Goal: Information Seeking & Learning: Learn about a topic

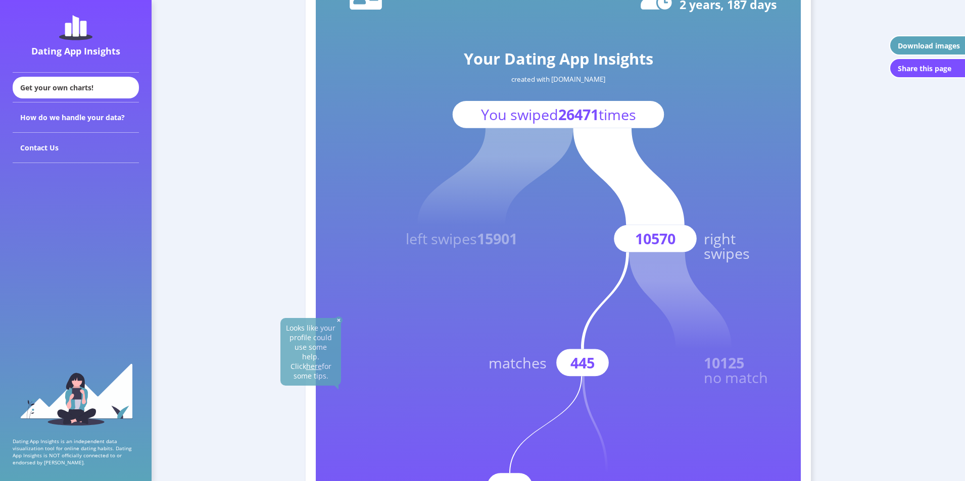
scroll to position [101, 0]
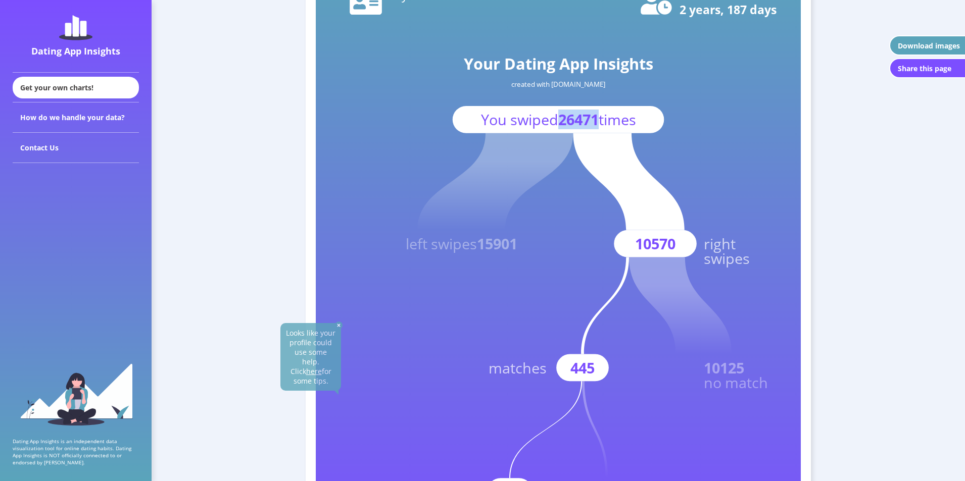
drag, startPoint x: 555, startPoint y: 123, endPoint x: 598, endPoint y: 126, distance: 43.6
click at [598, 126] on text "You swiped 26471 times" at bounding box center [558, 120] width 155 height 20
click at [694, 114] on rect at bounding box center [558, 264] width 485 height 606
drag, startPoint x: 517, startPoint y: 246, endPoint x: 483, endPoint y: 241, distance: 34.2
click at [482, 244] on tspan "15901" at bounding box center [497, 244] width 40 height 20
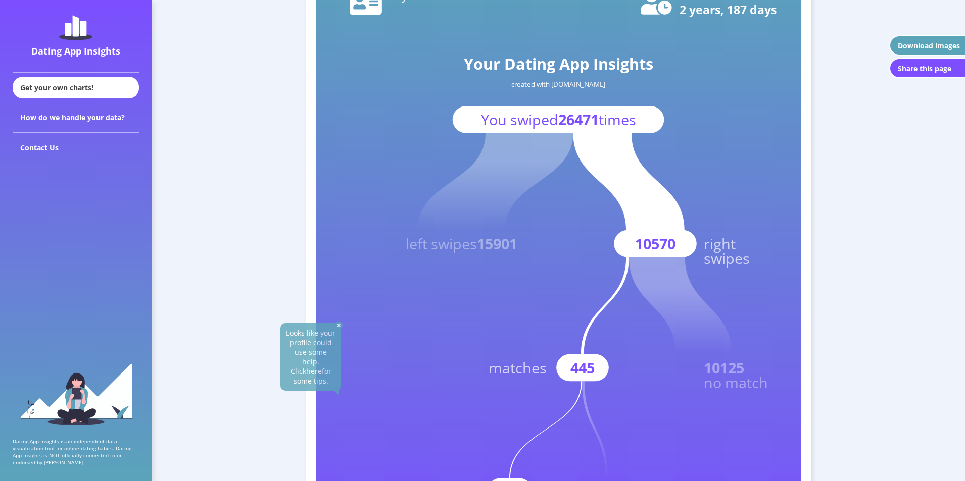
click at [556, 232] on rect at bounding box center [558, 264] width 485 height 606
drag, startPoint x: 666, startPoint y: 249, endPoint x: 676, endPoint y: 248, distance: 10.1
click at [675, 249] on g "10570 right swipes" at bounding box center [661, 200] width 177 height 135
click at [698, 212] on rect at bounding box center [558, 264] width 485 height 606
drag, startPoint x: 635, startPoint y: 249, endPoint x: 677, endPoint y: 244, distance: 42.2
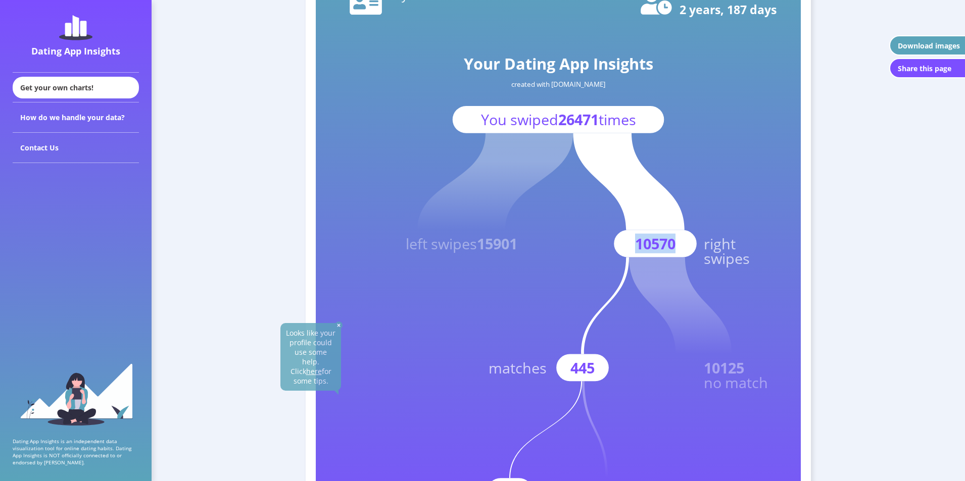
click at [675, 246] on text "10570" at bounding box center [655, 244] width 40 height 20
click at [682, 303] on icon at bounding box center [680, 305] width 103 height 97
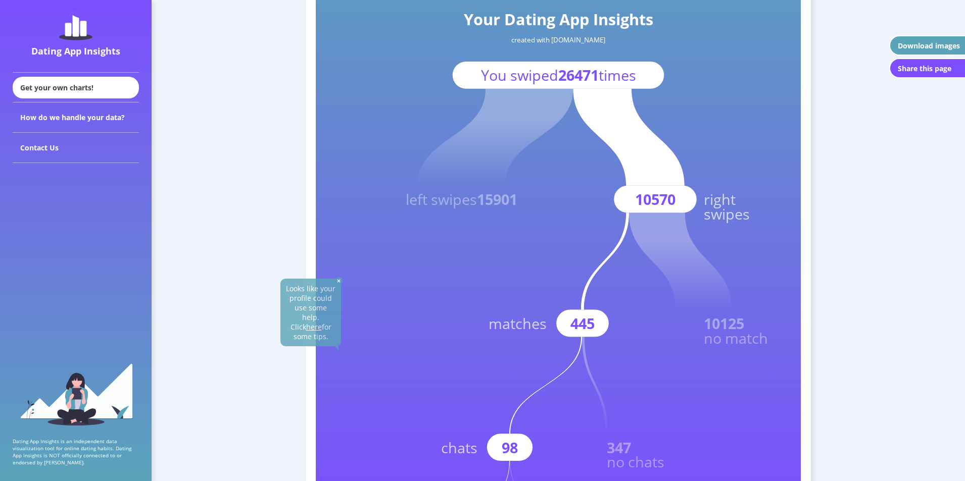
scroll to position [152, 0]
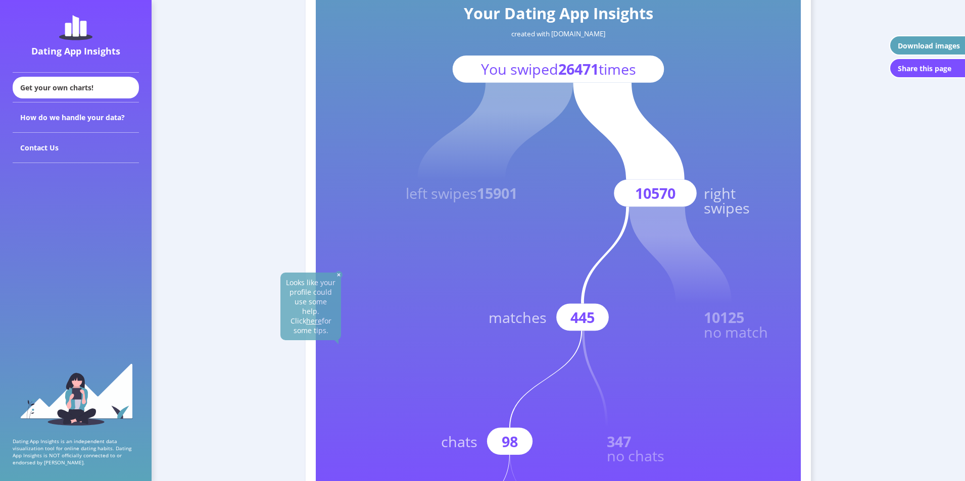
drag, startPoint x: 569, startPoint y: 313, endPoint x: 596, endPoint y: 311, distance: 26.9
click at [596, 311] on rect at bounding box center [582, 317] width 53 height 27
click at [652, 323] on rect at bounding box center [558, 213] width 485 height 606
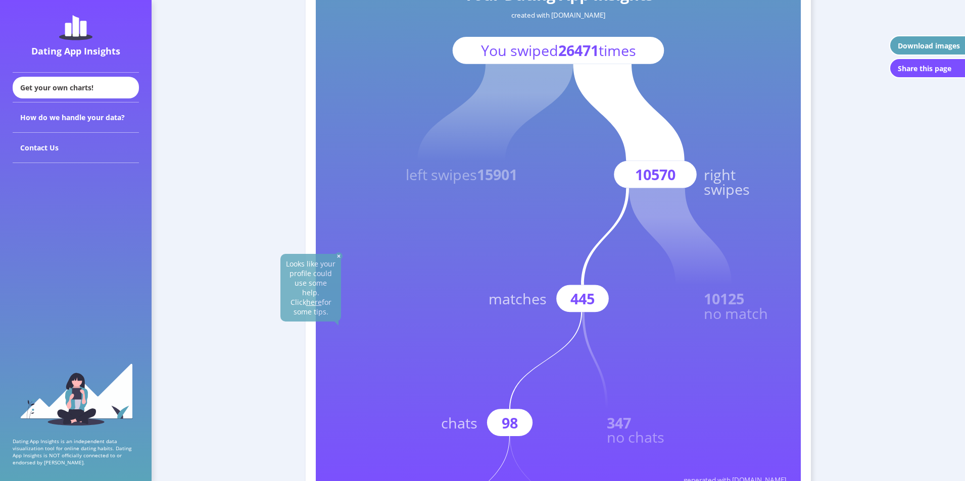
scroll to position [202, 0]
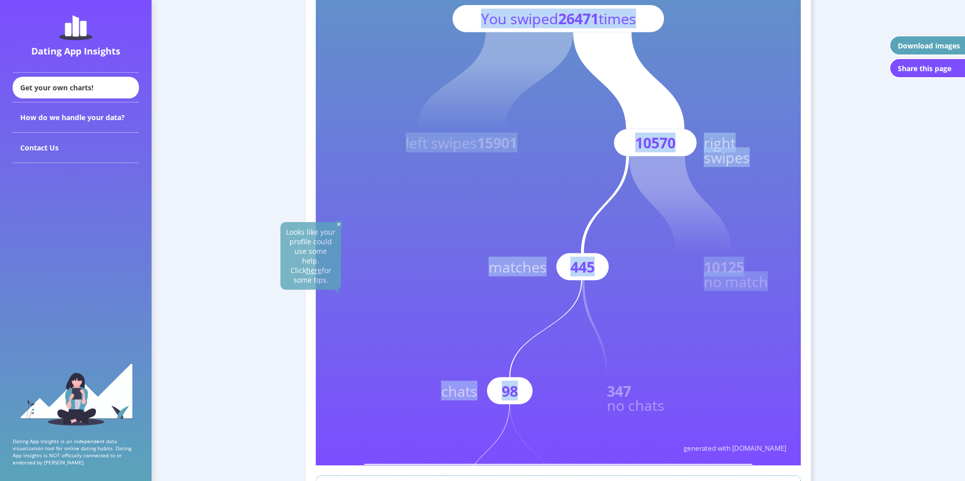
drag, startPoint x: 609, startPoint y: 394, endPoint x: 664, endPoint y: 416, distance: 58.7
click at [664, 416] on icon "Your Dating App Insights created with [DOMAIN_NAME] You swiped 26471 times left…" at bounding box center [558, 163] width 485 height 606
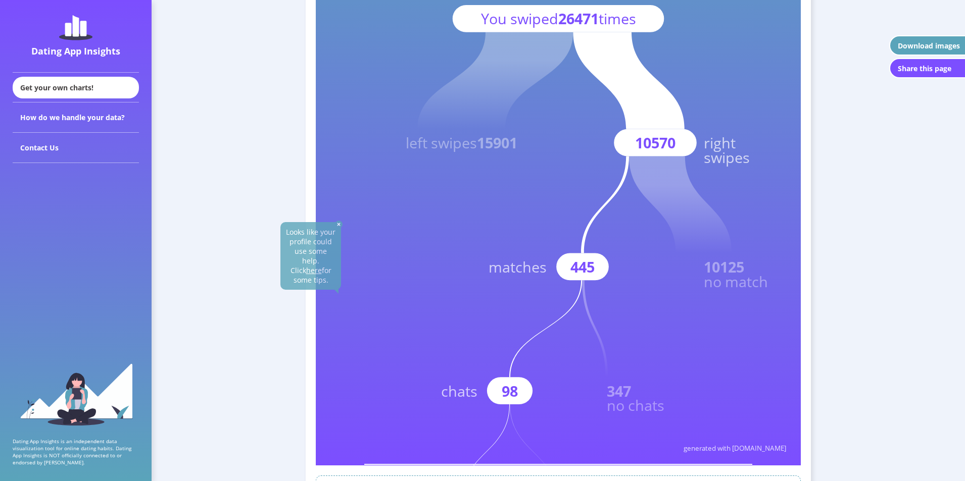
click at [654, 400] on text "no chats" at bounding box center [636, 405] width 58 height 20
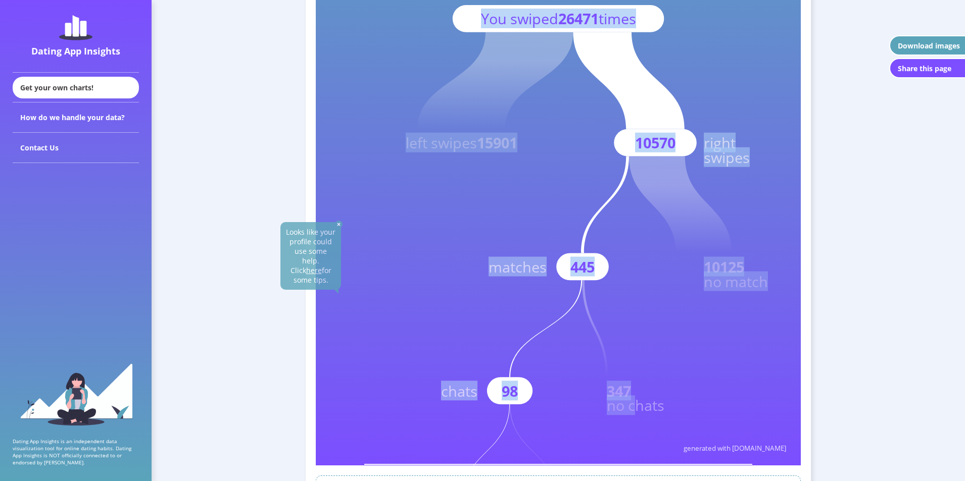
drag, startPoint x: 666, startPoint y: 405, endPoint x: 635, endPoint y: 402, distance: 31.0
click at [633, 404] on icon "Your Dating App Insights created with [DOMAIN_NAME] You swiped 26471 times left…" at bounding box center [558, 163] width 485 height 606
click at [635, 402] on text "no chats" at bounding box center [636, 405] width 58 height 20
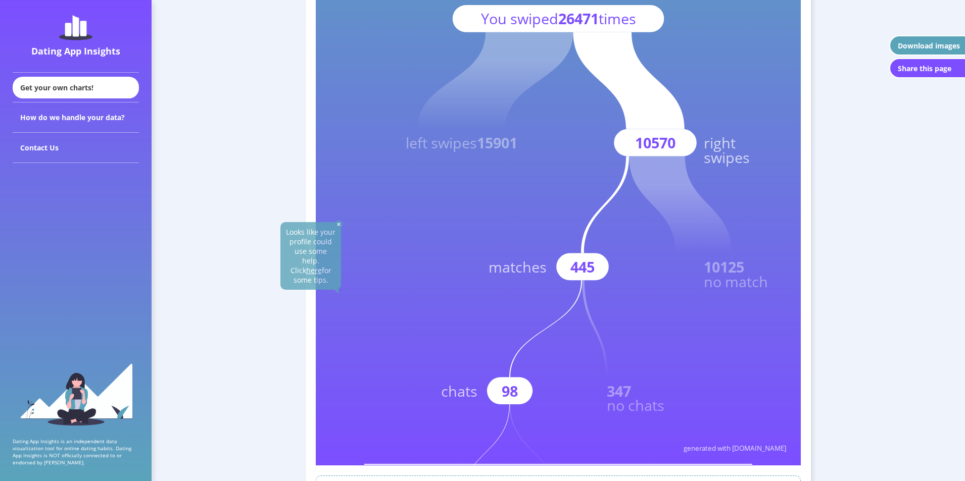
click at [650, 397] on text "no chats" at bounding box center [636, 405] width 58 height 20
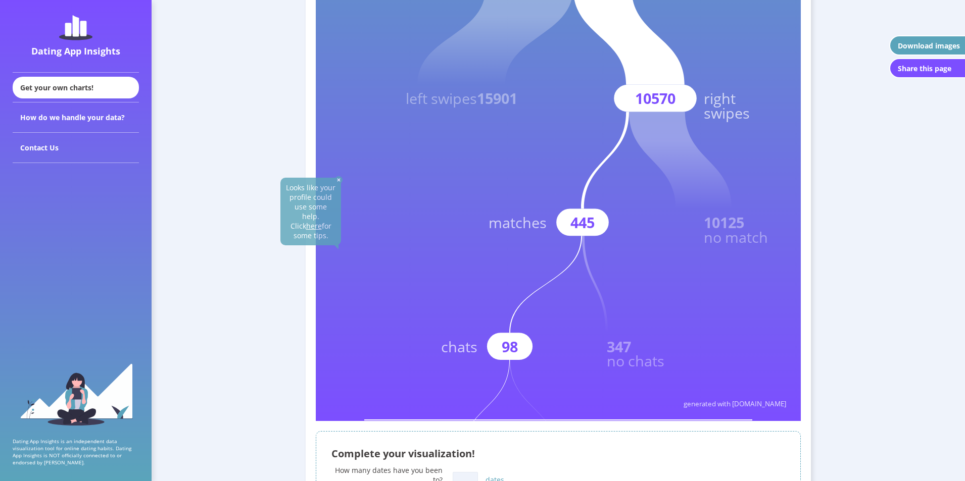
scroll to position [253, 0]
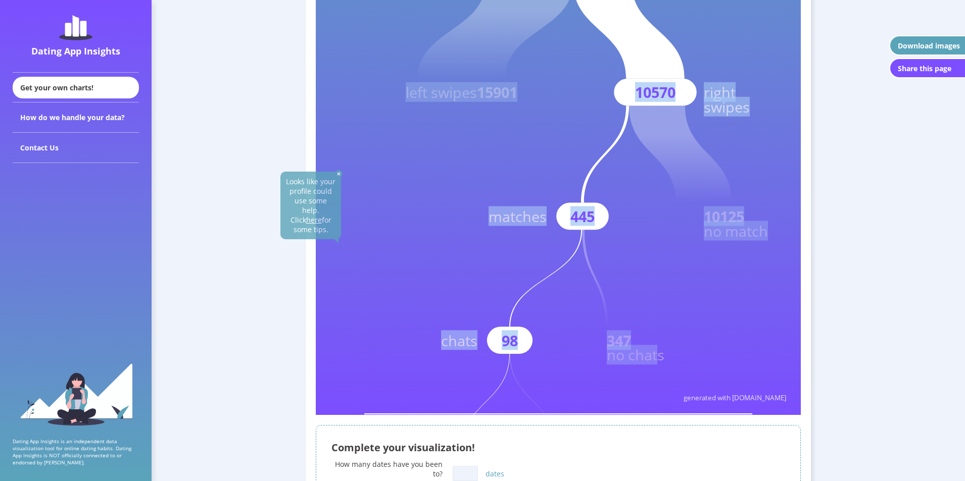
drag, startPoint x: 665, startPoint y: 358, endPoint x: 656, endPoint y: 361, distance: 9.0
click at [656, 361] on icon "Your Dating App Insights created with [DOMAIN_NAME] You swiped 26471 times left…" at bounding box center [558, 112] width 485 height 606
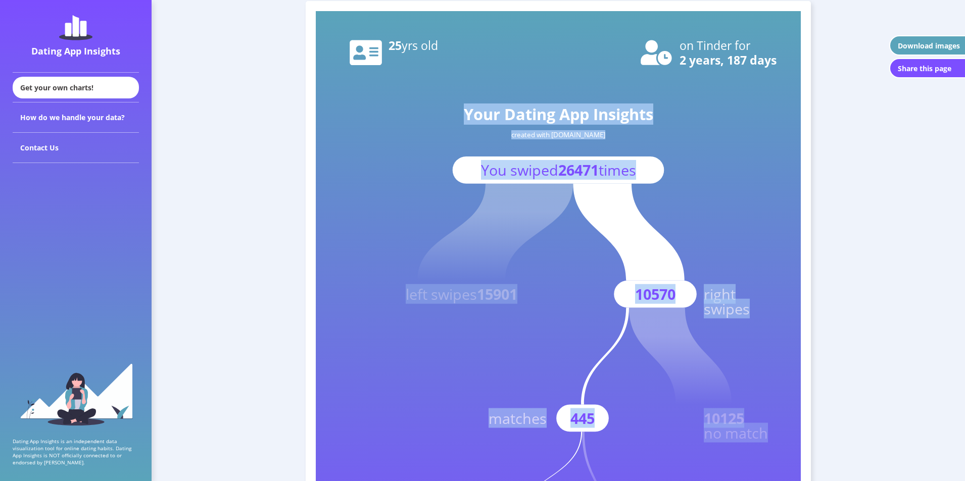
click at [690, 354] on icon at bounding box center [680, 356] width 103 height 97
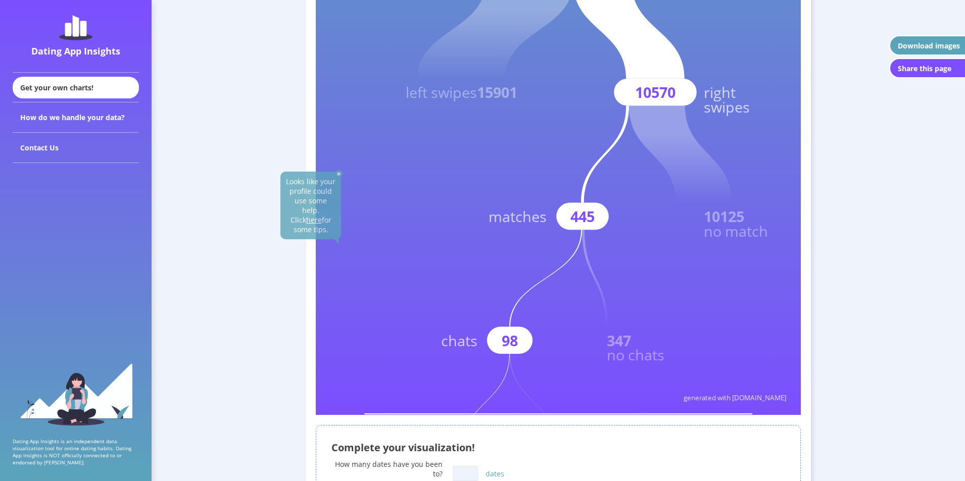
drag, startPoint x: 680, startPoint y: 336, endPoint x: 680, endPoint y: 341, distance: 5.1
click at [680, 337] on rect at bounding box center [558, 112] width 485 height 606
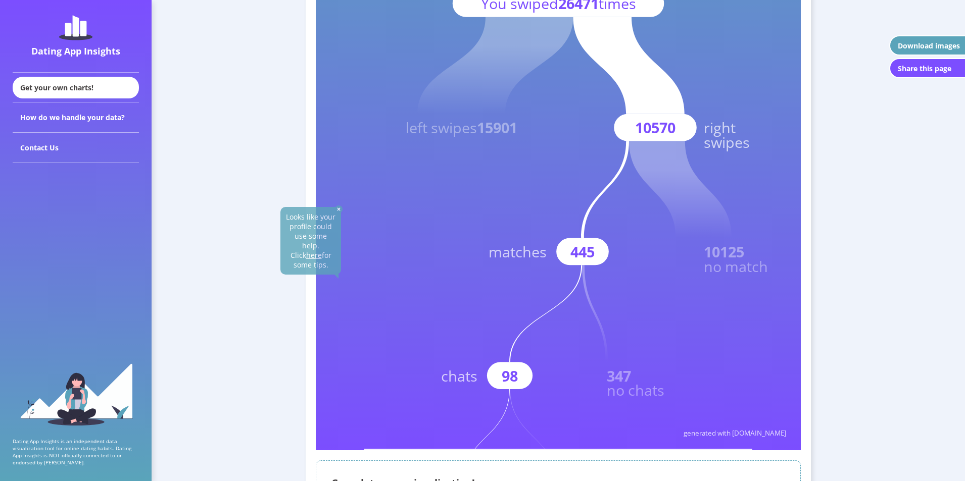
scroll to position [303, 0]
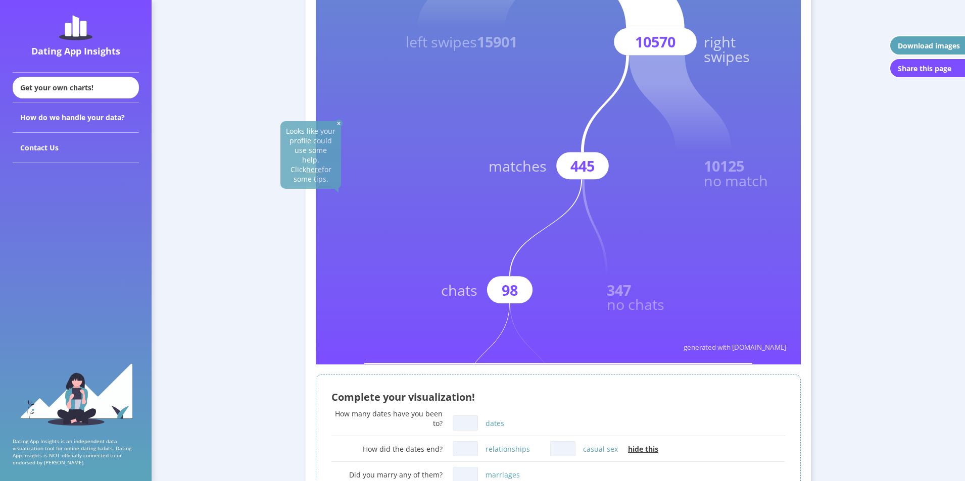
click at [337, 124] on img at bounding box center [339, 124] width 8 height 8
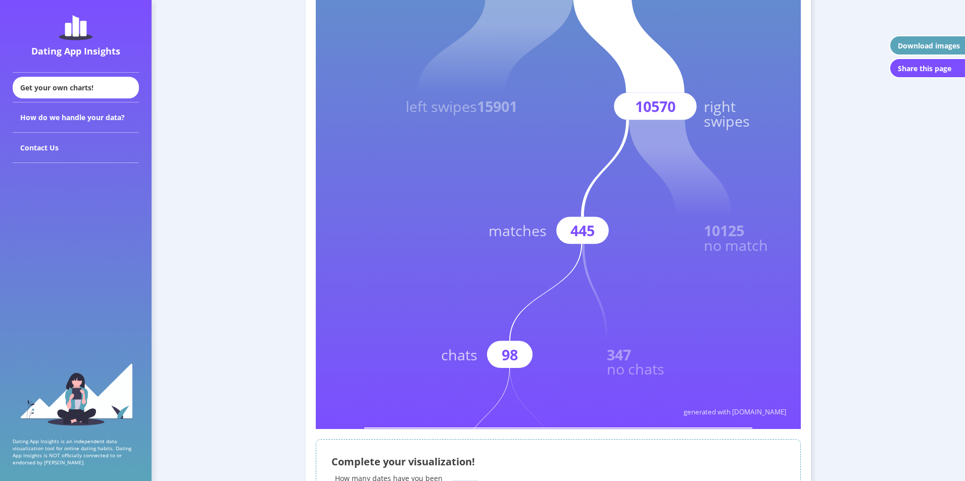
scroll to position [202, 0]
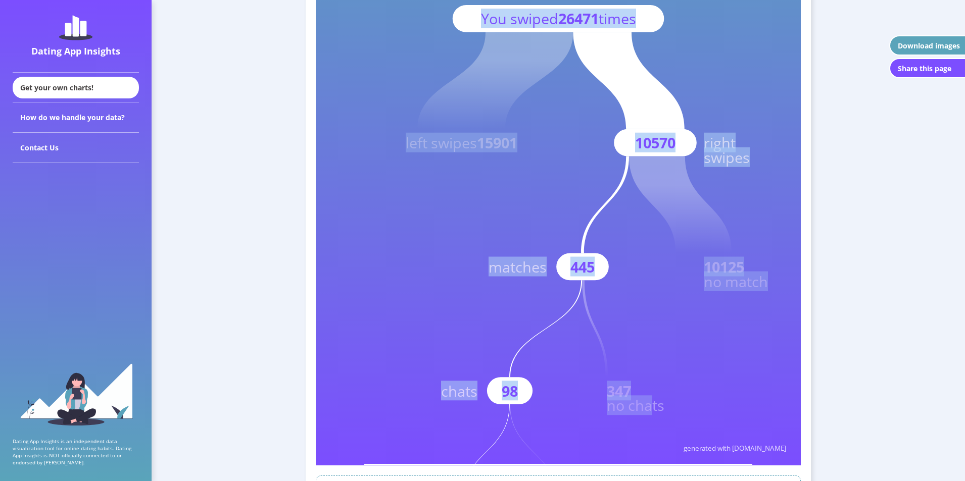
drag, startPoint x: 658, startPoint y: 411, endPoint x: 660, endPoint y: 401, distance: 10.3
click at [655, 402] on icon "Your Dating App Insights created with [DOMAIN_NAME] You swiped 26471 times left…" at bounding box center [558, 163] width 485 height 606
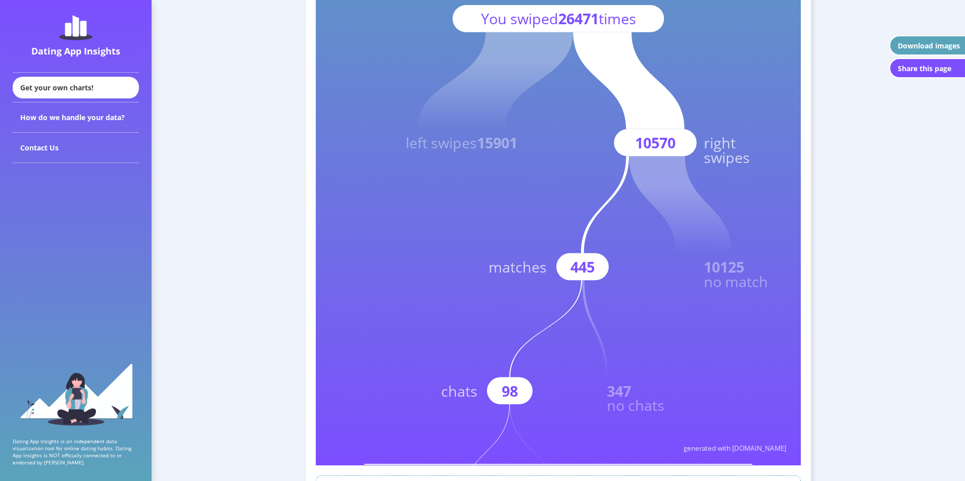
click at [687, 394] on rect at bounding box center [558, 163] width 485 height 606
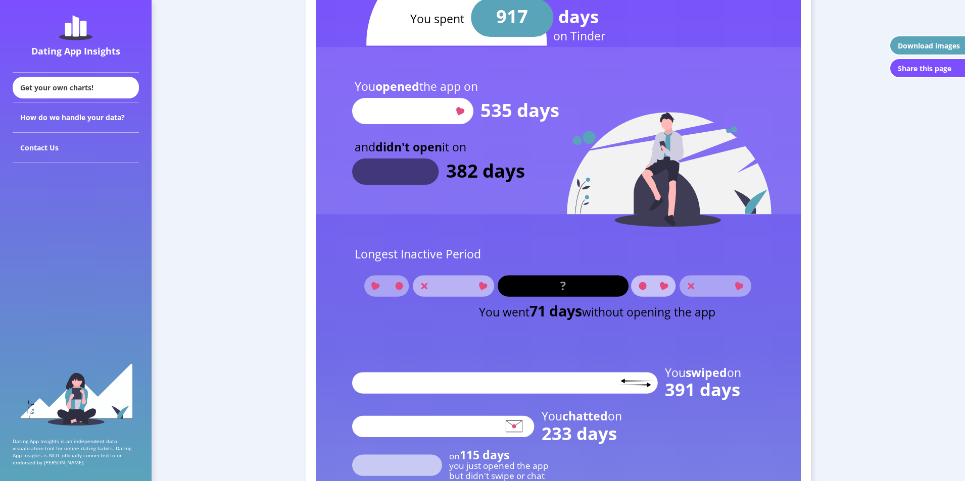
scroll to position [1061, 0]
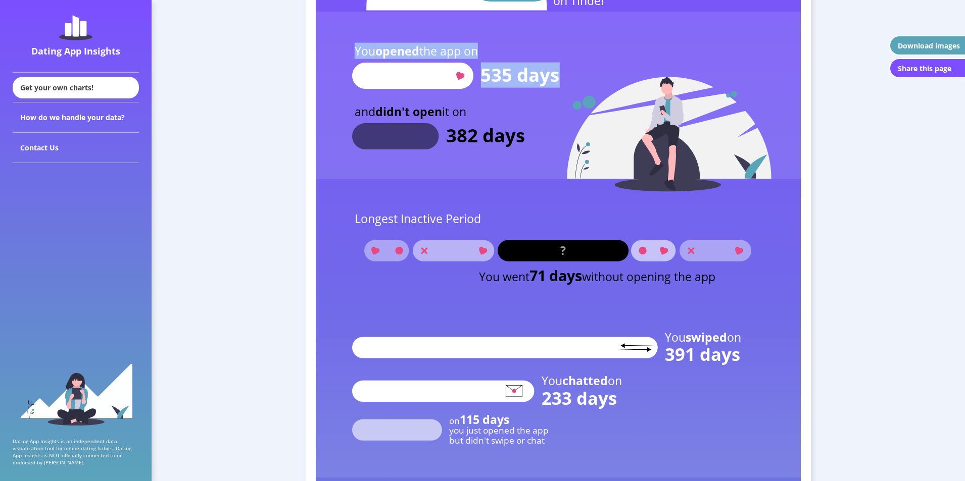
drag, startPoint x: 557, startPoint y: 80, endPoint x: 485, endPoint y: 101, distance: 74.7
click at [478, 82] on g "You opened the app on 535 days and didn't open it on 382 days" at bounding box center [558, 102] width 485 height 180
drag, startPoint x: 500, startPoint y: 135, endPoint x: 523, endPoint y: 146, distance: 25.5
click at [501, 136] on text "382 days" at bounding box center [485, 135] width 79 height 25
drag, startPoint x: 523, startPoint y: 140, endPoint x: 446, endPoint y: 143, distance: 76.8
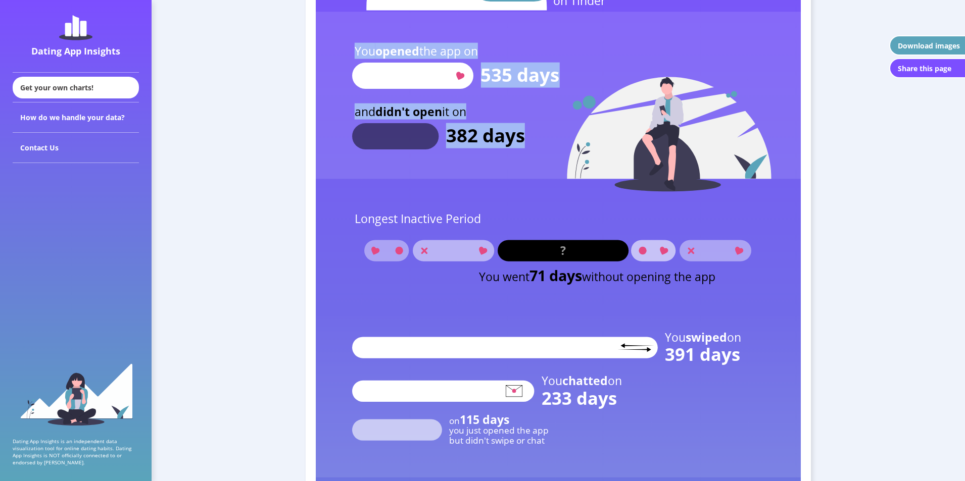
click at [441, 145] on g "You opened the app on 535 days and didn't open it on 382 days" at bounding box center [558, 102] width 485 height 180
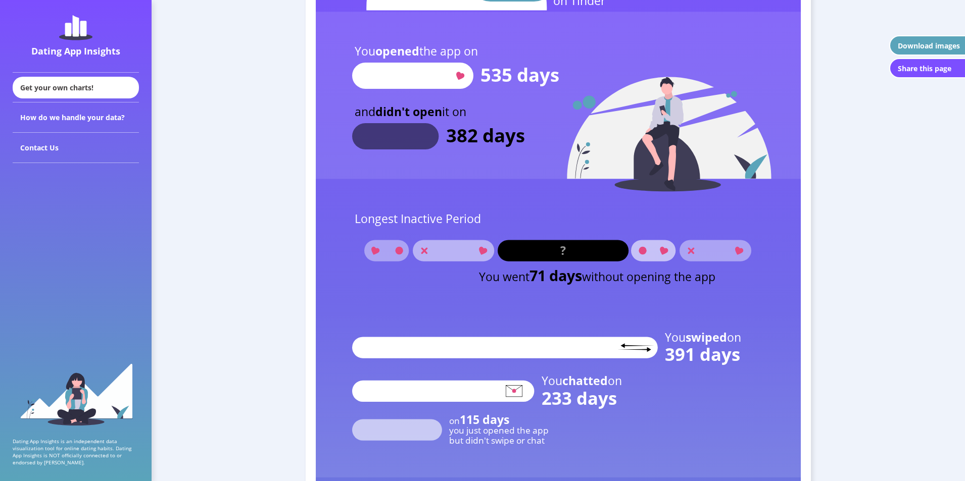
drag, startPoint x: 504, startPoint y: 157, endPoint x: 501, endPoint y: 162, distance: 6.3
click at [503, 156] on rect at bounding box center [558, 95] width 485 height 167
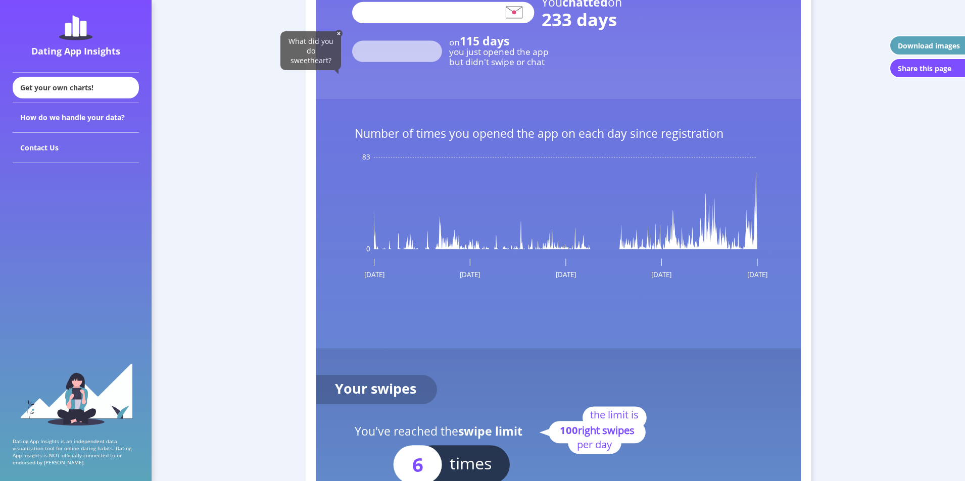
scroll to position [1515, 0]
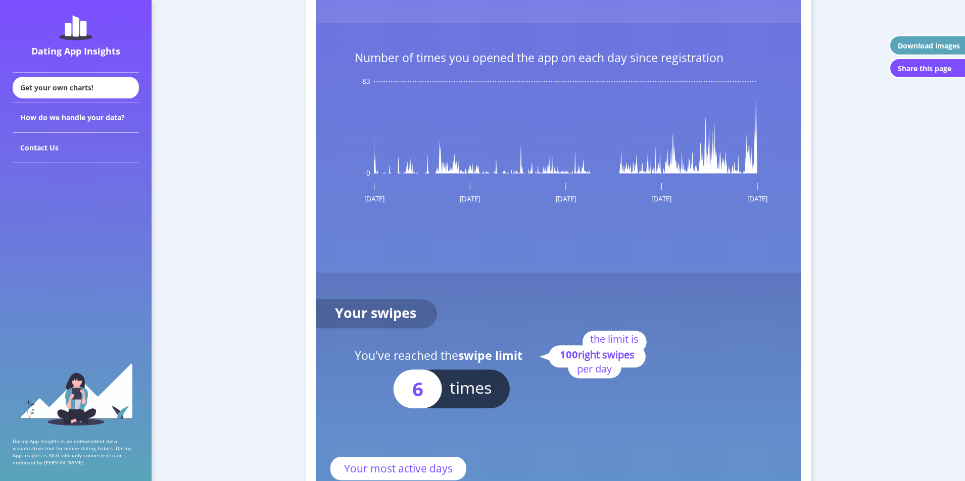
click at [754, 169] on icon at bounding box center [565, 134] width 383 height 77
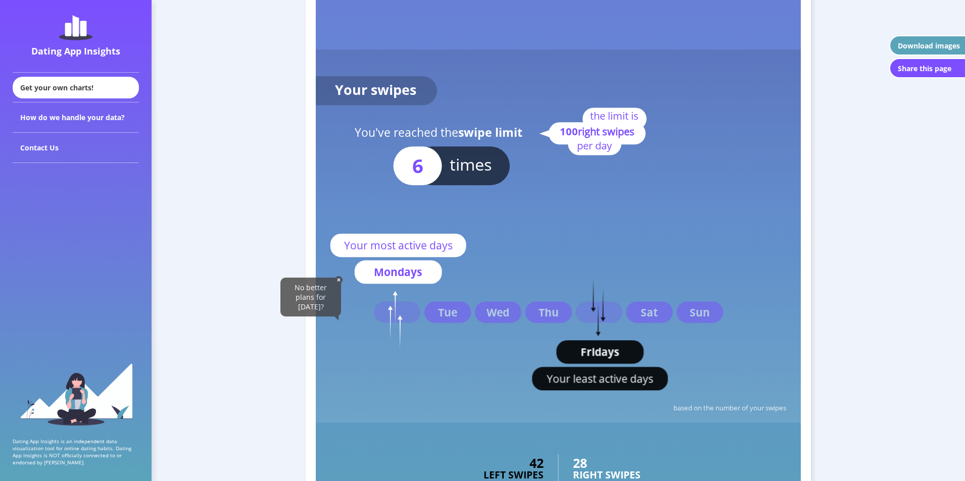
scroll to position [1818, 0]
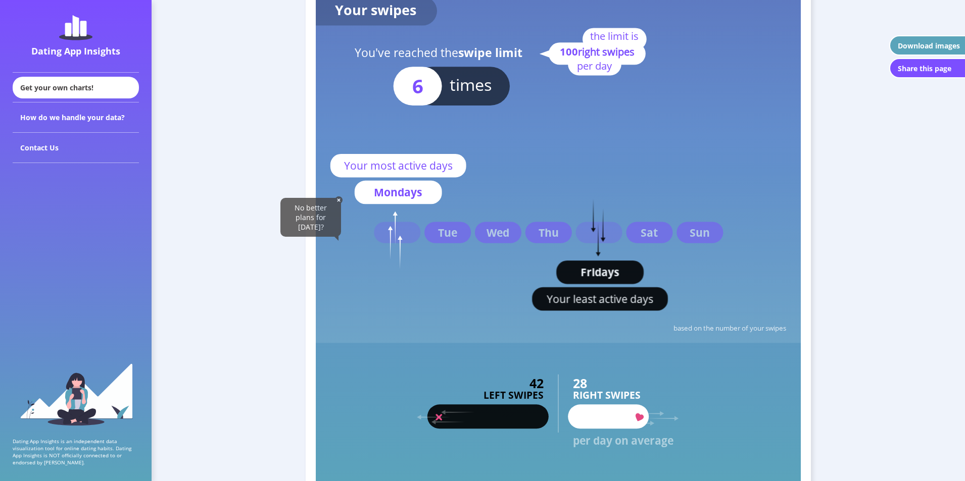
drag, startPoint x: 412, startPoint y: 201, endPoint x: 365, endPoint y: 199, distance: 47.0
click at [365, 199] on rect at bounding box center [398, 192] width 87 height 23
click at [611, 225] on rect at bounding box center [599, 232] width 46 height 21
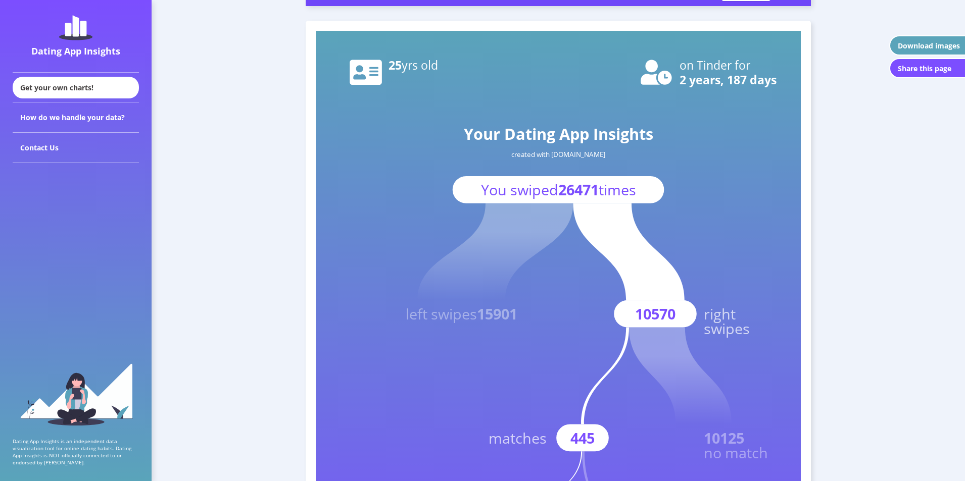
scroll to position [202, 0]
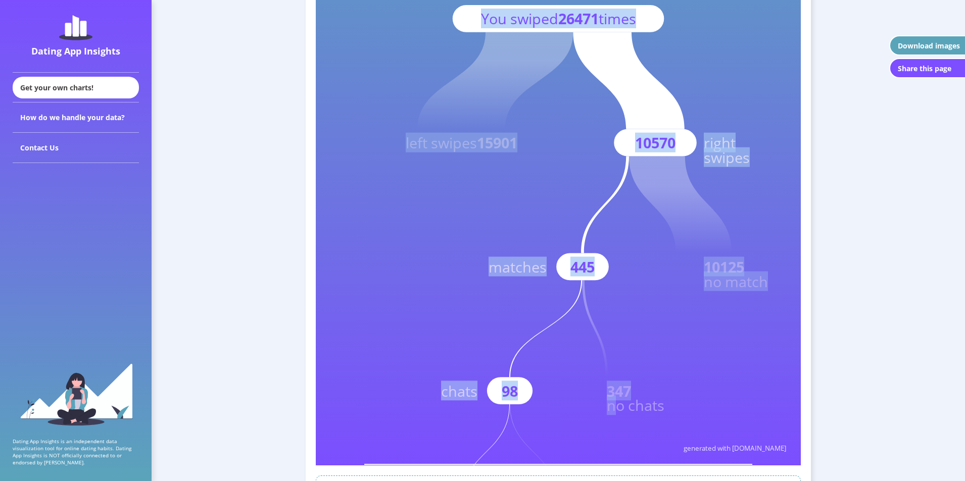
drag, startPoint x: 665, startPoint y: 406, endPoint x: 632, endPoint y: 399, distance: 33.7
click at [621, 401] on icon "Your Dating App Insights created with [DOMAIN_NAME] You swiped 26471 times left…" at bounding box center [558, 163] width 485 height 606
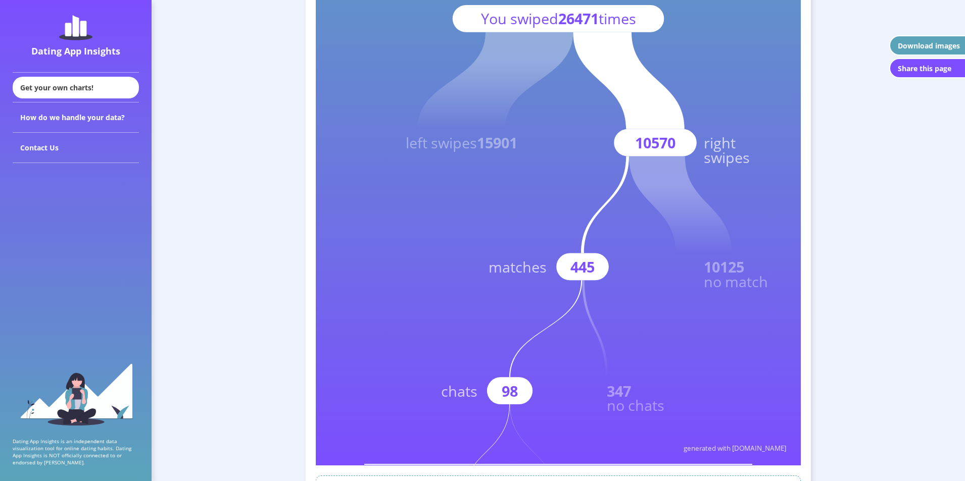
click at [632, 398] on text "no chats" at bounding box center [636, 405] width 58 height 20
click at [605, 281] on rect at bounding box center [558, 163] width 485 height 606
